Goal: Transaction & Acquisition: Purchase product/service

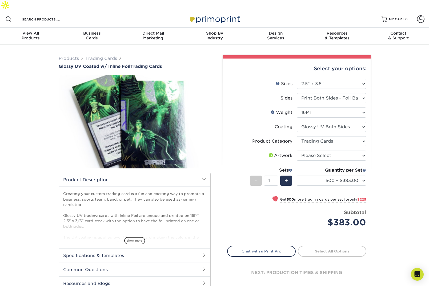
select select "2.50x3.50"
select select "c2f9bce9-36c2-409d-b101-c29d9d031e18"
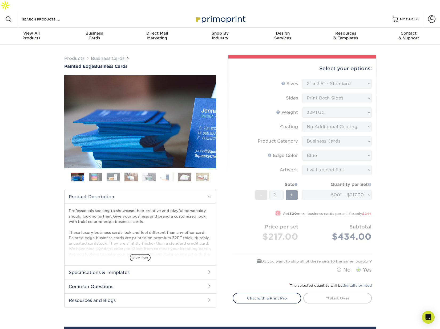
select select "2.00x3.50"
select select "3b5148f1-0588-4f88-a218-97bcfdce65c1"
select select "8edf2e46-2dbb-4a7c-bc5c-20ba781fe219"
select select "upload"
select select "500* – $217.00"
